Goal: Information Seeking & Learning: Understand process/instructions

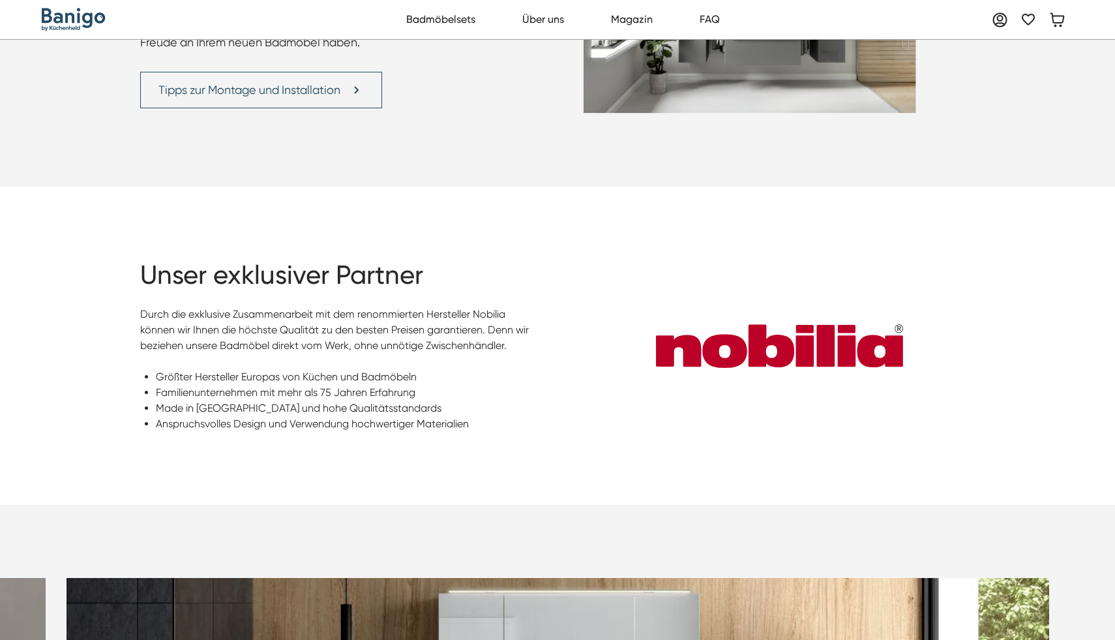
scroll to position [3245, 0]
click at [466, 23] on link "Badmöbelsets" at bounding box center [440, 20] width 83 height 26
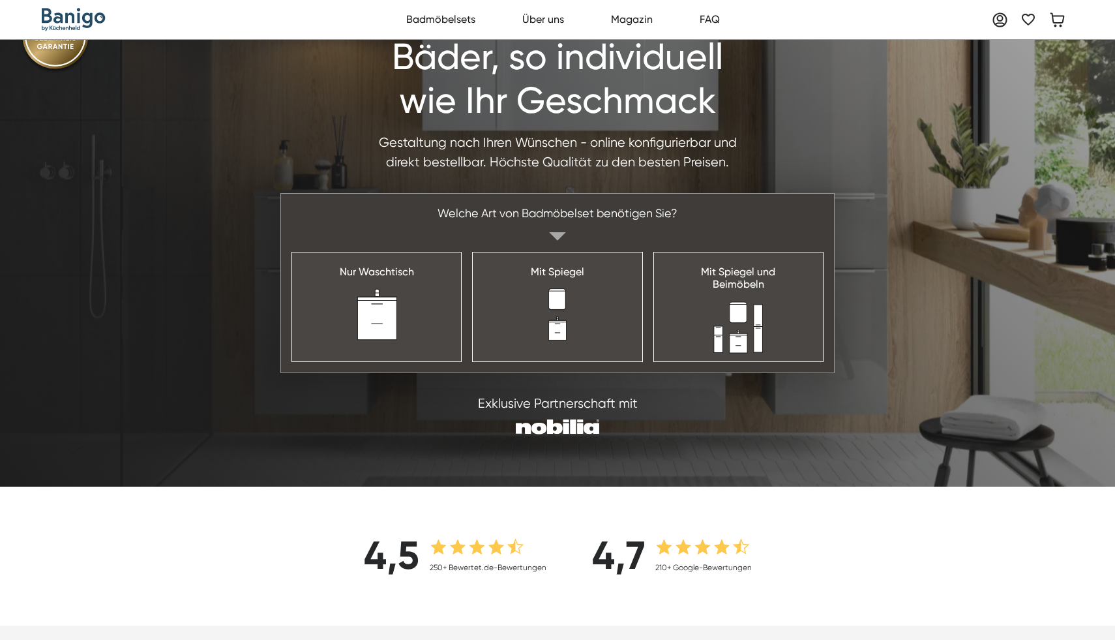
scroll to position [0, 0]
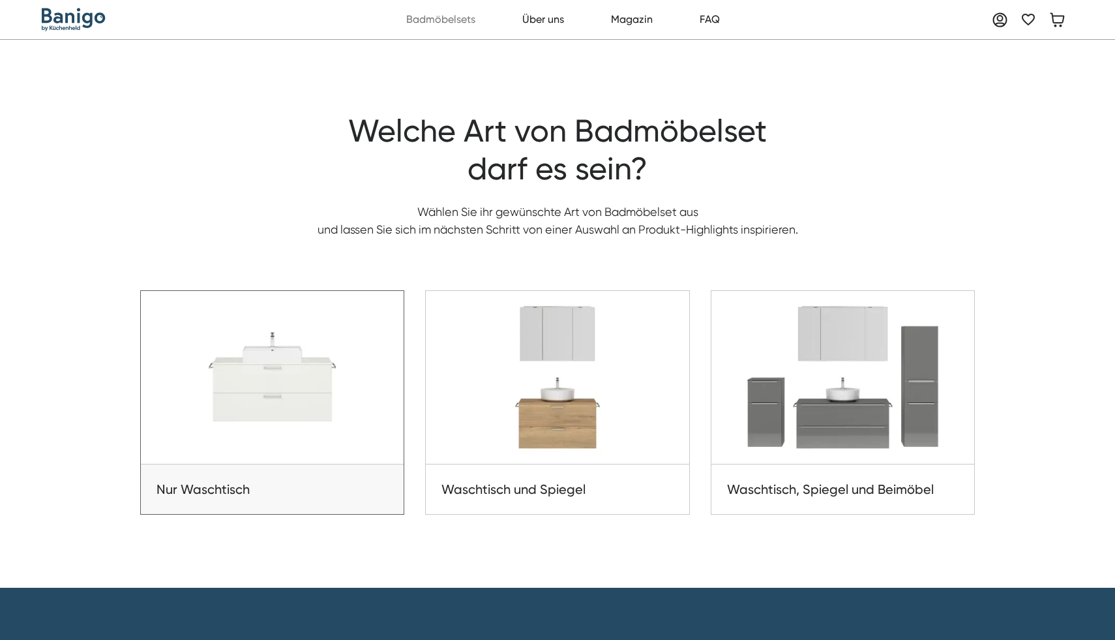
click at [305, 410] on img at bounding box center [272, 377] width 263 height 173
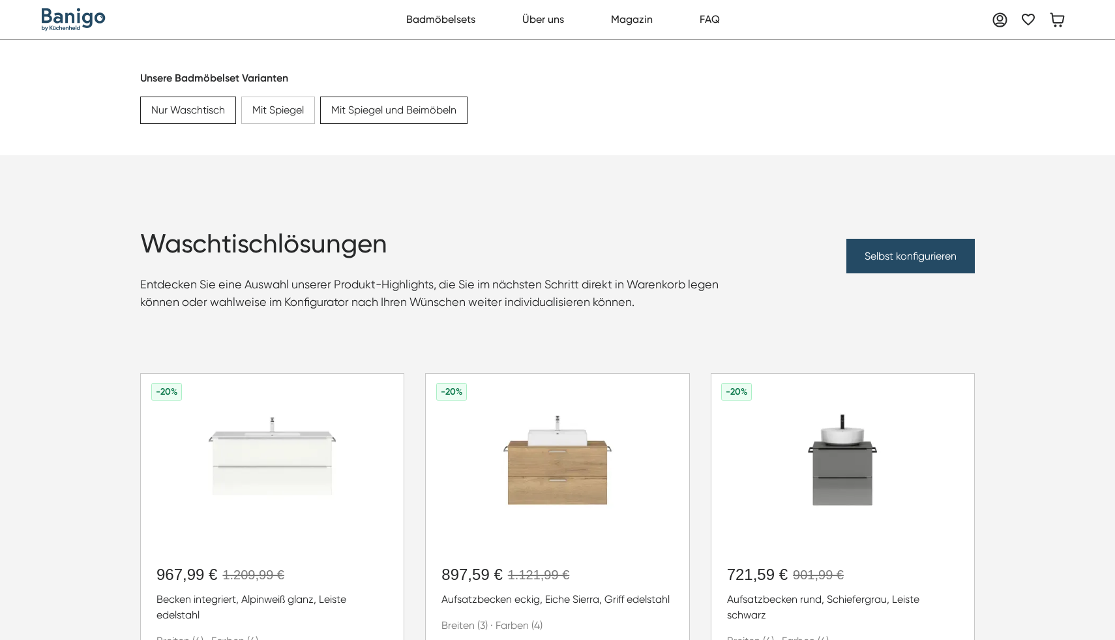
click at [436, 103] on div "Mit Spiegel und Beimöbeln" at bounding box center [393, 110] width 125 height 16
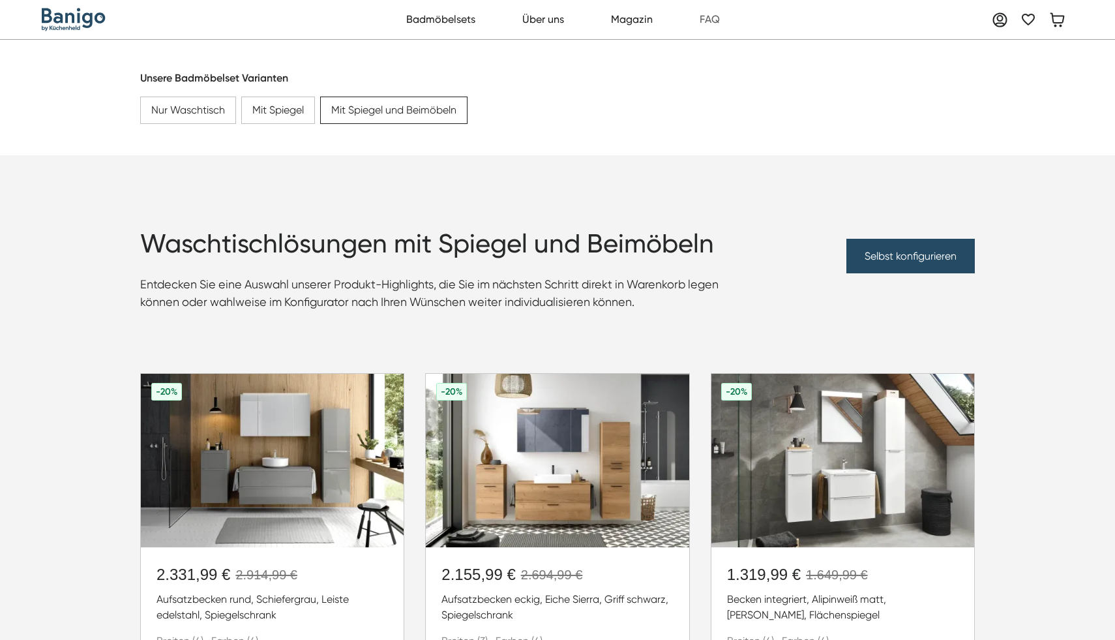
click at [724, 27] on link "FAQ" at bounding box center [710, 20] width 35 height 26
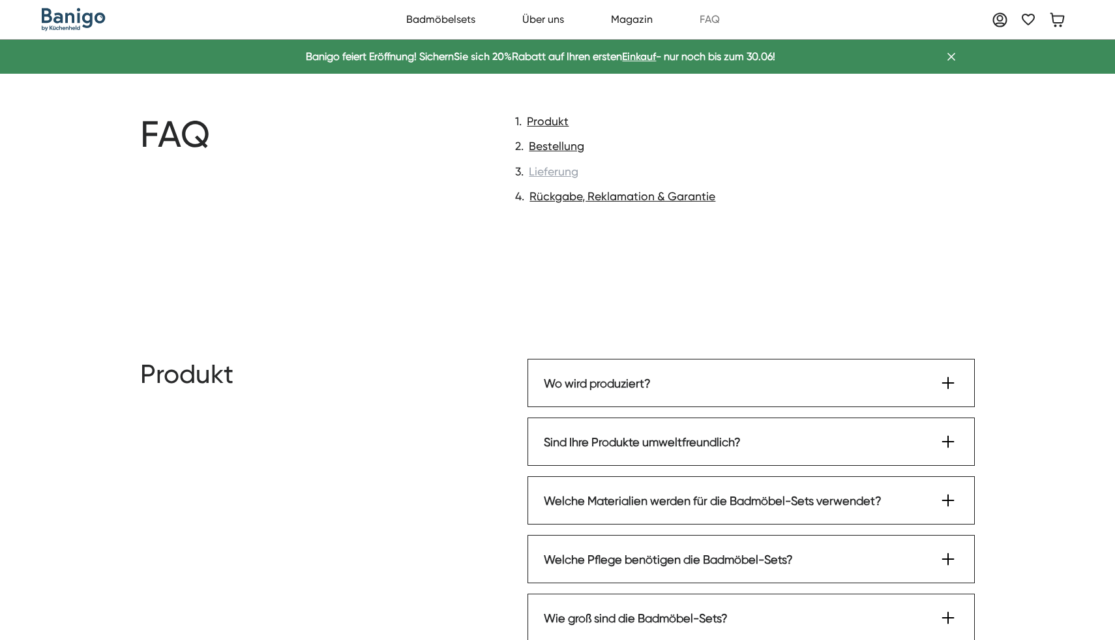
click at [566, 173] on link "Lieferung" at bounding box center [554, 171] width 50 height 17
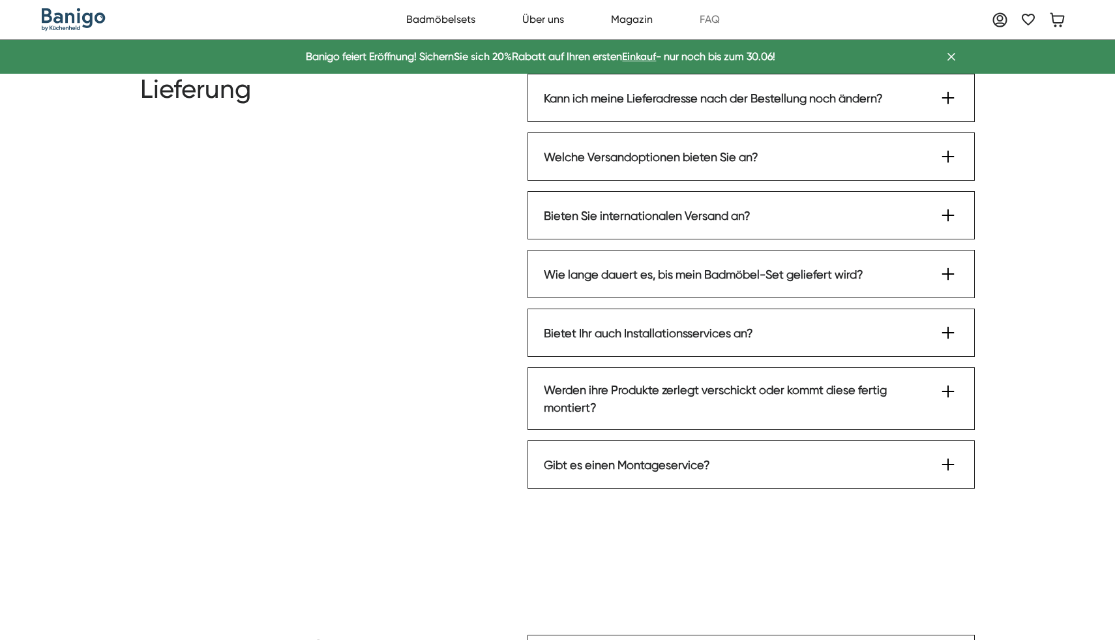
scroll to position [1335, 0]
click at [663, 151] on div "Welche Versandoptionen bieten Sie an?" at bounding box center [651, 156] width 215 height 18
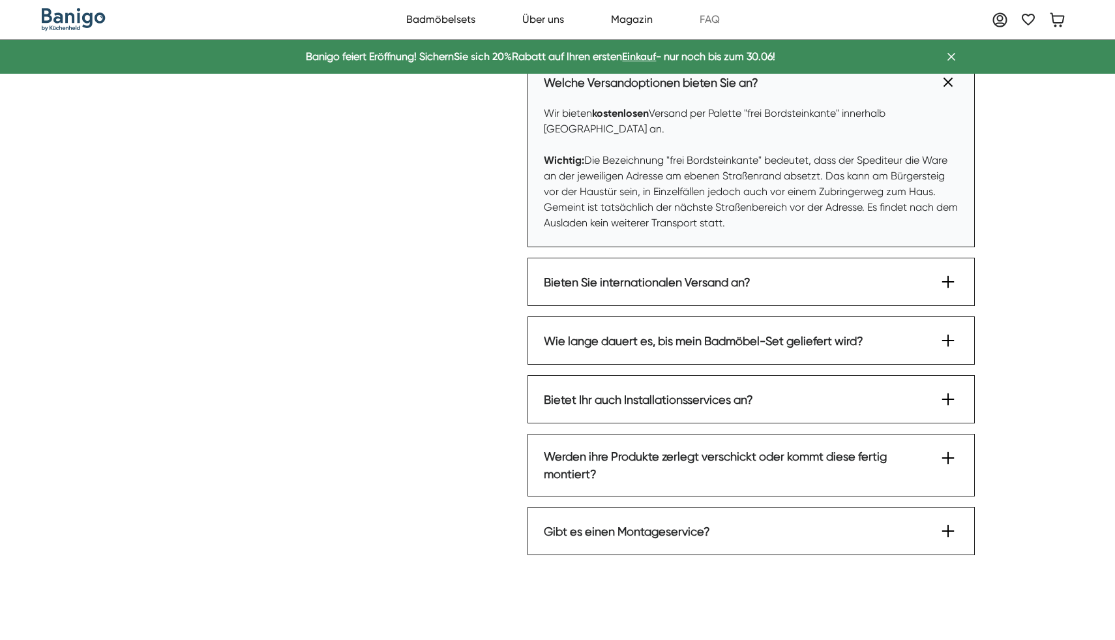
scroll to position [1412, 0]
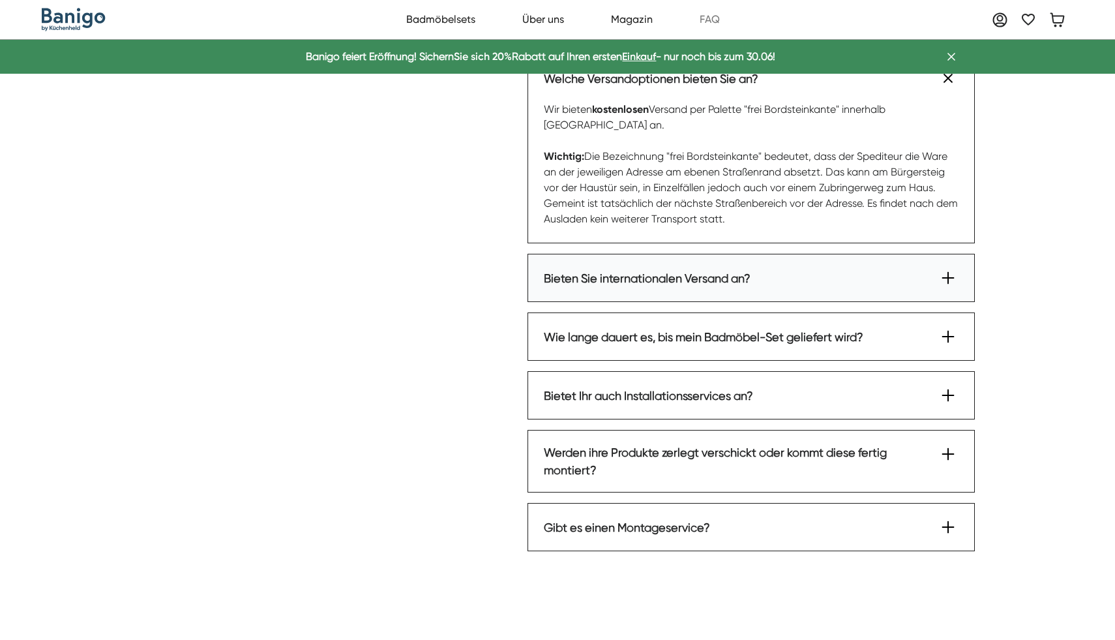
click at [661, 284] on div "Bieten Sie internationalen Versand an?" at bounding box center [647, 278] width 207 height 18
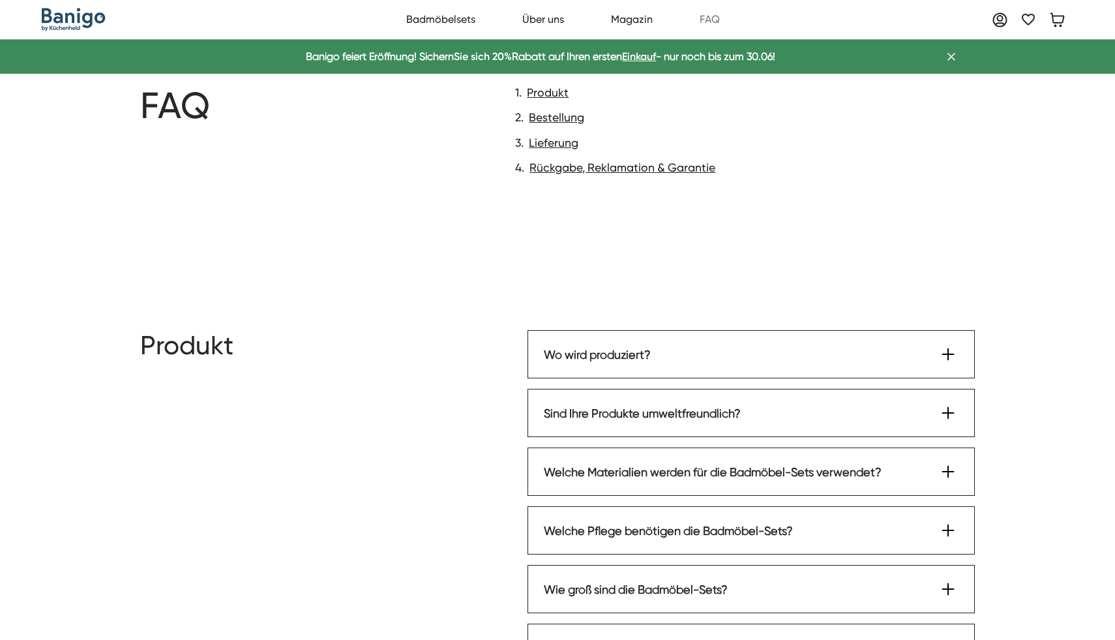
scroll to position [0, 0]
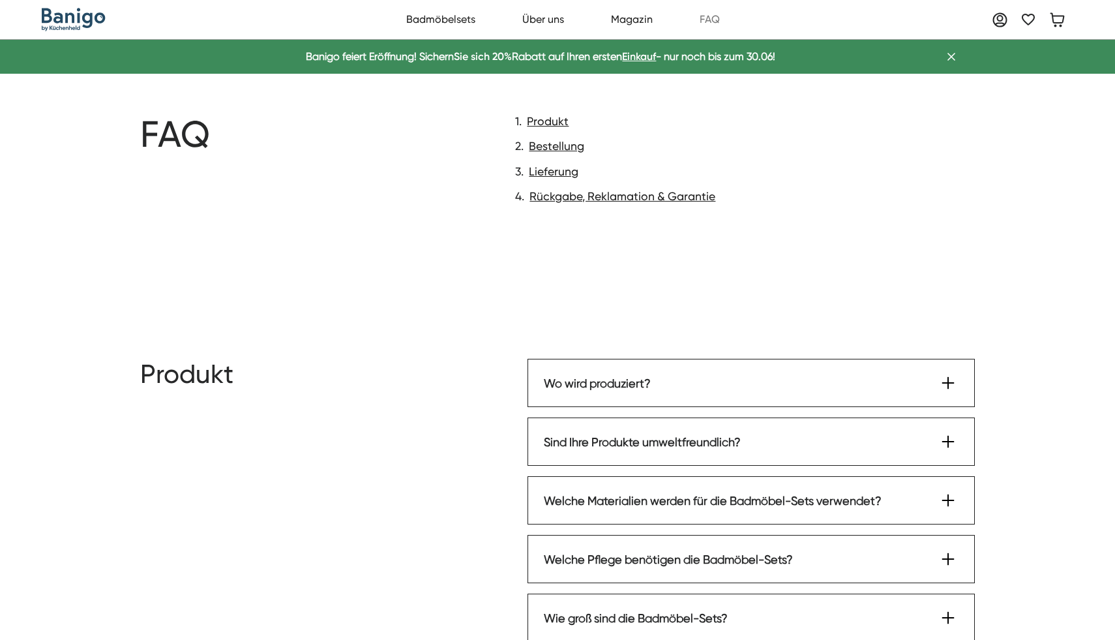
click at [716, 17] on link "FAQ" at bounding box center [710, 20] width 35 height 26
click at [1057, 22] on icon at bounding box center [1057, 20] width 16 height 16
